Goal: Information Seeking & Learning: Find specific fact

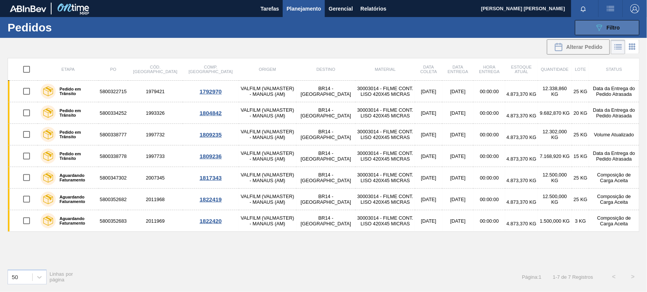
click at [592, 33] on button "089F7B8B-B2A5-4AFE-B5C0-19BA573D28AC Filtro" at bounding box center [607, 27] width 64 height 15
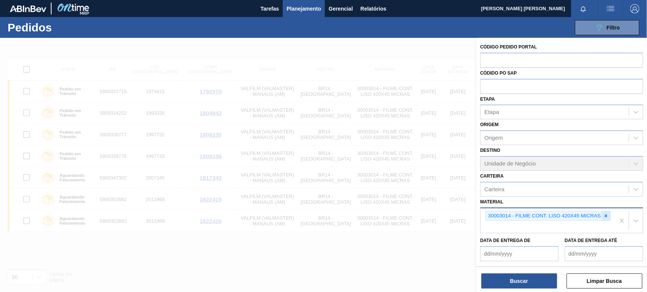
click at [605, 215] on icon at bounding box center [605, 215] width 5 height 5
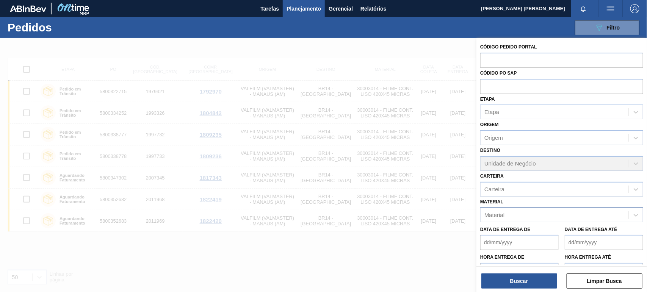
click at [584, 222] on div "Data de Entrega de Data de Entrega até" at bounding box center [561, 236] width 169 height 28
click at [563, 216] on div "Material" at bounding box center [554, 215] width 148 height 11
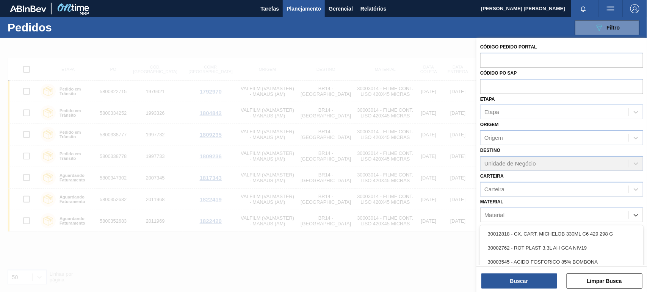
paste input "30003105"
type input "30003105"
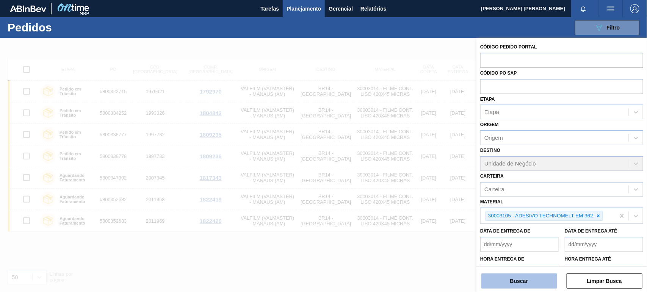
click at [546, 278] on button "Buscar" at bounding box center [519, 281] width 76 height 15
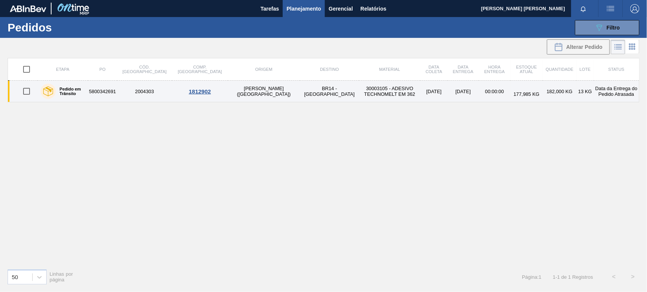
click at [511, 89] on div "177,985 KG" at bounding box center [526, 91] width 30 height 11
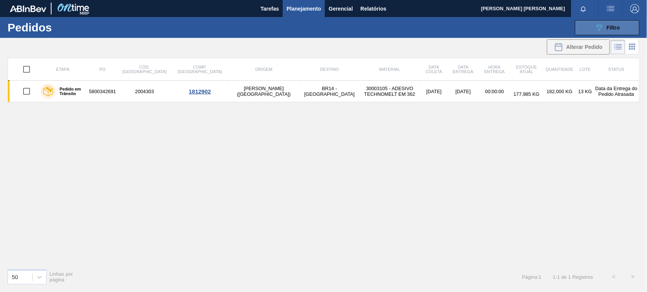
click at [580, 27] on button "089F7B8B-B2A5-4AFE-B5C0-19BA573D28AC Filtro" at bounding box center [607, 27] width 64 height 15
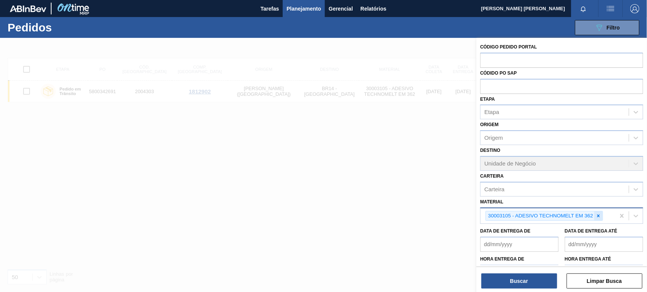
click at [597, 216] on icon at bounding box center [598, 215] width 5 height 5
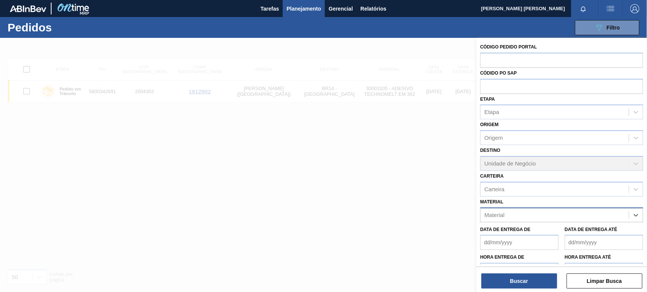
paste input "30030679"
type input "30030679"
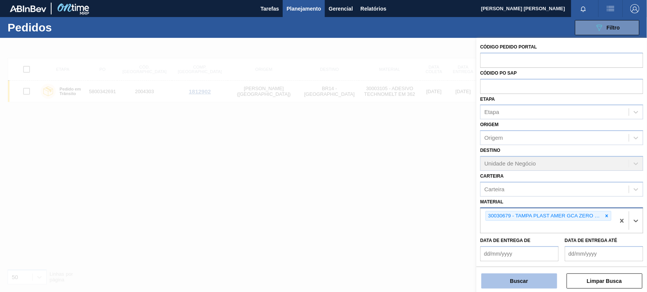
click at [511, 279] on button "Buscar" at bounding box center [519, 281] width 76 height 15
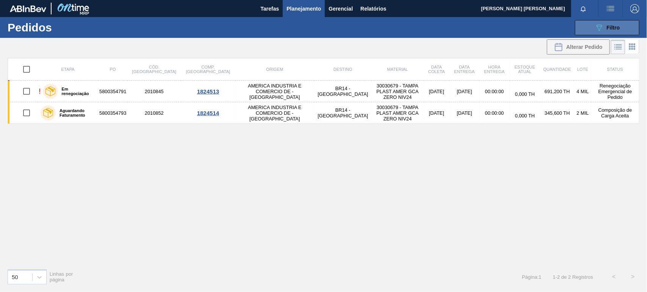
click at [589, 30] on button "089F7B8B-B2A5-4AFE-B5C0-19BA573D28AC Filtro" at bounding box center [607, 27] width 64 height 15
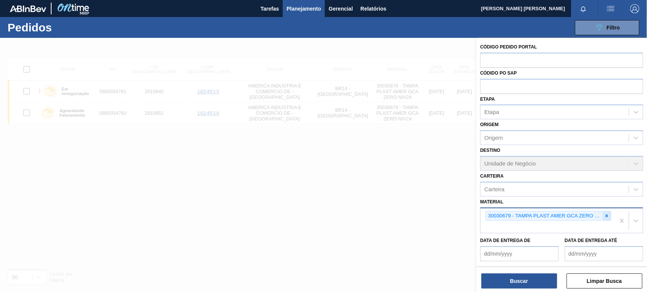
click at [604, 214] on icon at bounding box center [606, 215] width 5 height 5
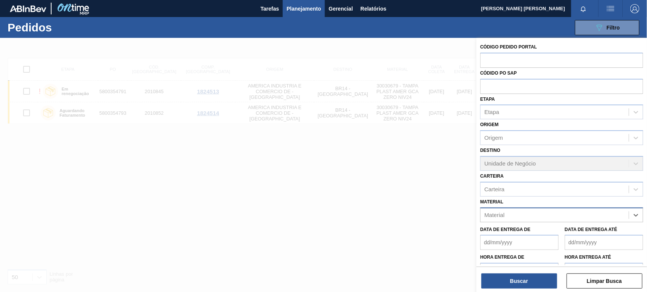
paste input "30018685"
type input "30018685"
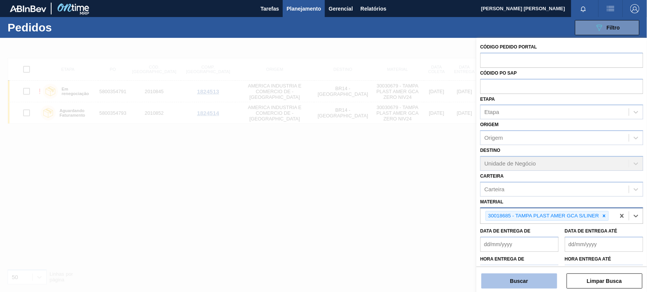
click at [539, 283] on button "Buscar" at bounding box center [519, 281] width 76 height 15
